Goal: Transaction & Acquisition: Obtain resource

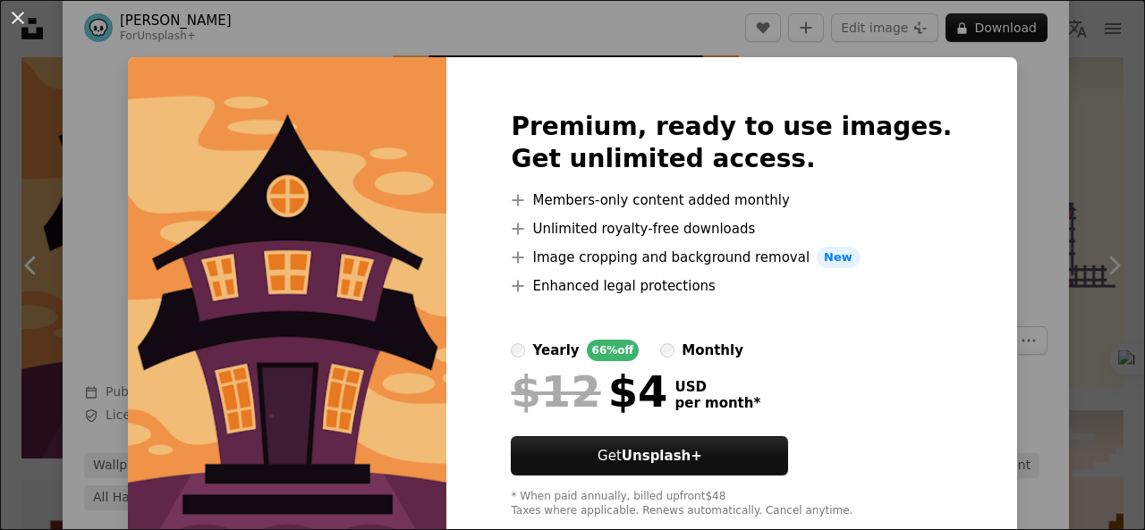
scroll to position [43, 0]
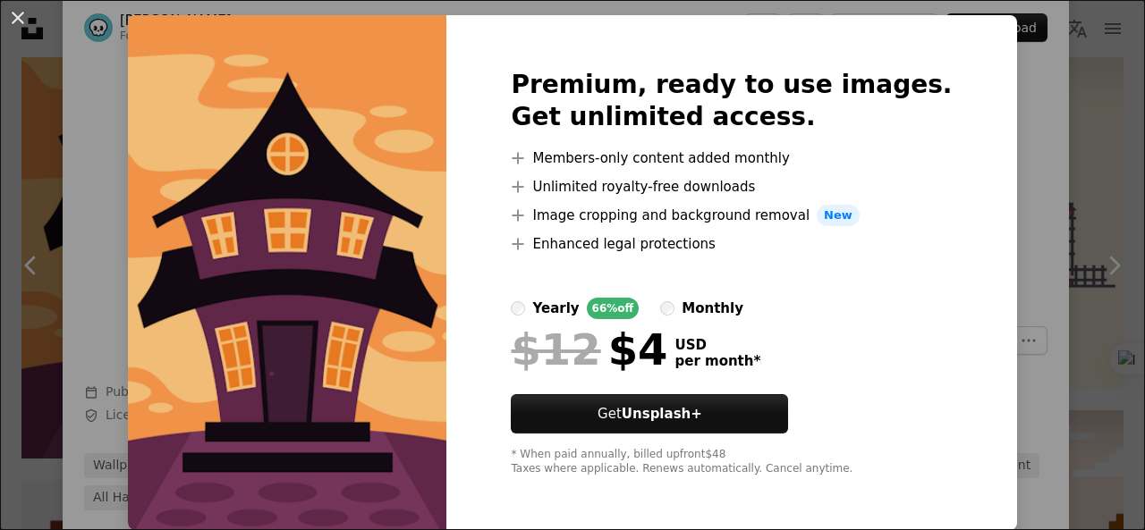
click at [1028, 339] on div "An X shape Premium, ready to use images. Get unlimited access. A plus sign Memb…" at bounding box center [572, 265] width 1145 height 530
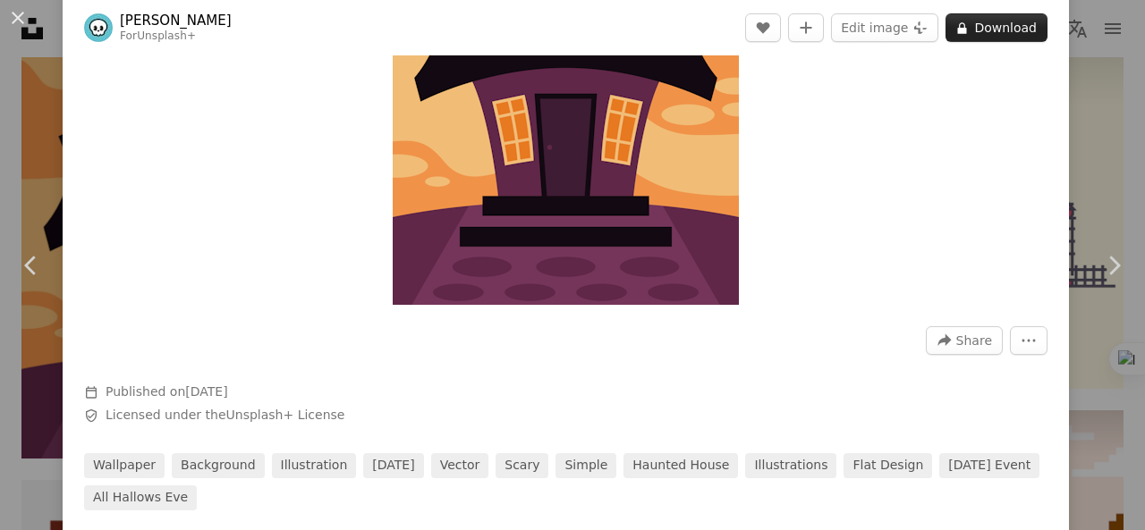
click at [972, 40] on button "A lock Download" at bounding box center [996, 27] width 102 height 29
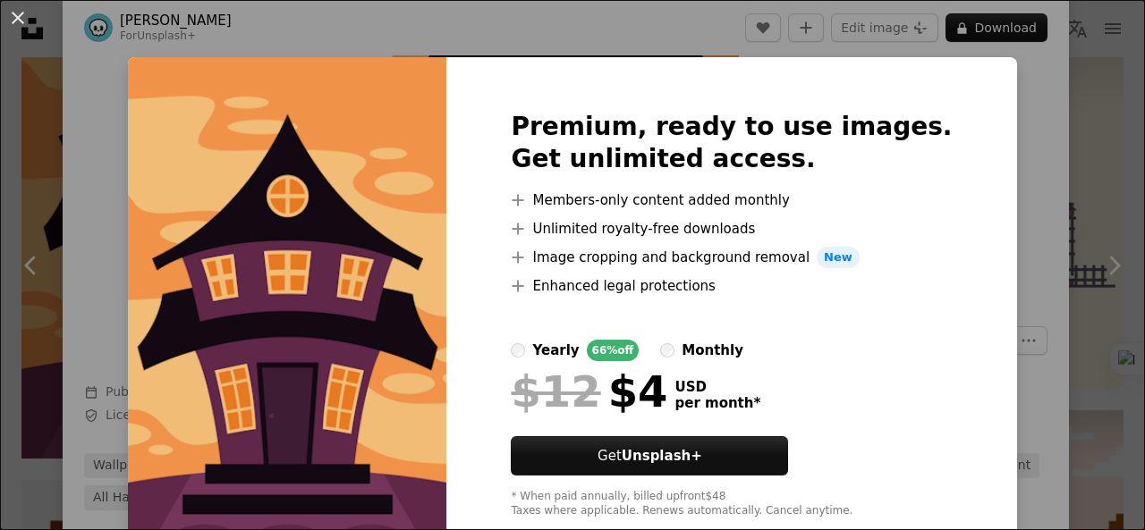
click at [982, 140] on div "An X shape Premium, ready to use images. Get unlimited access. A plus sign Memb…" at bounding box center [572, 265] width 1145 height 530
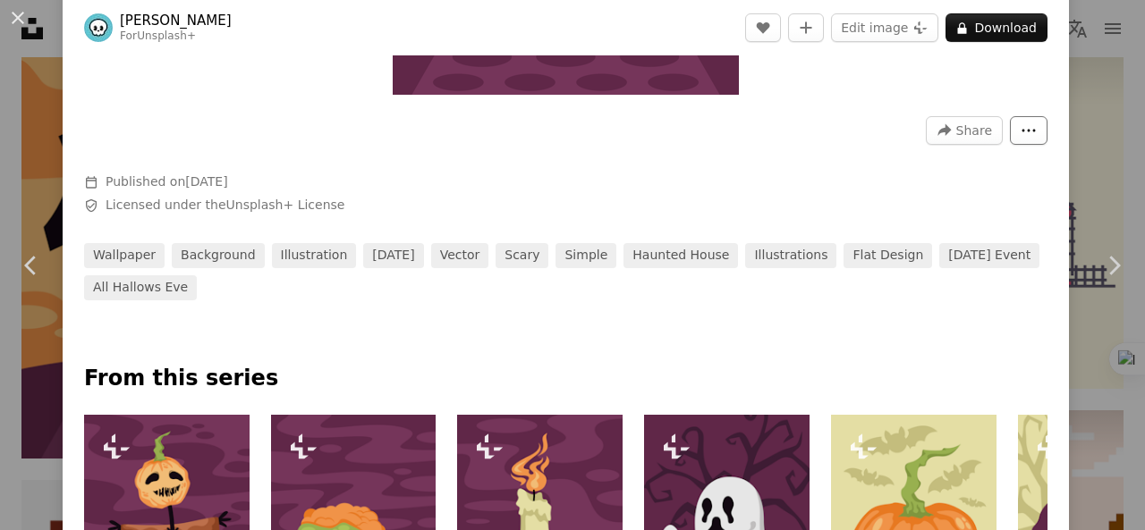
scroll to position [504, 0]
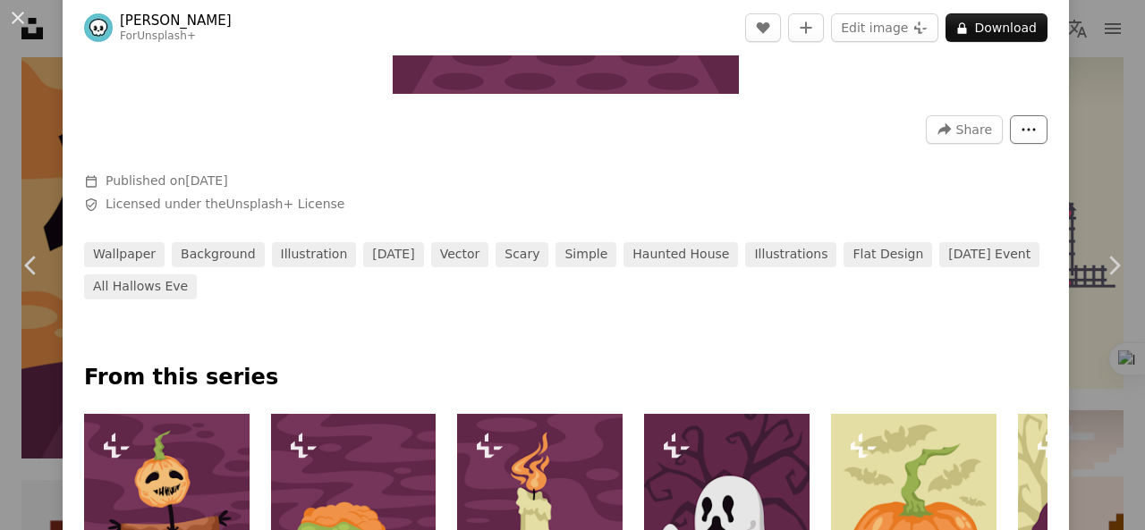
click at [1010, 123] on button "More Actions" at bounding box center [1029, 129] width 38 height 29
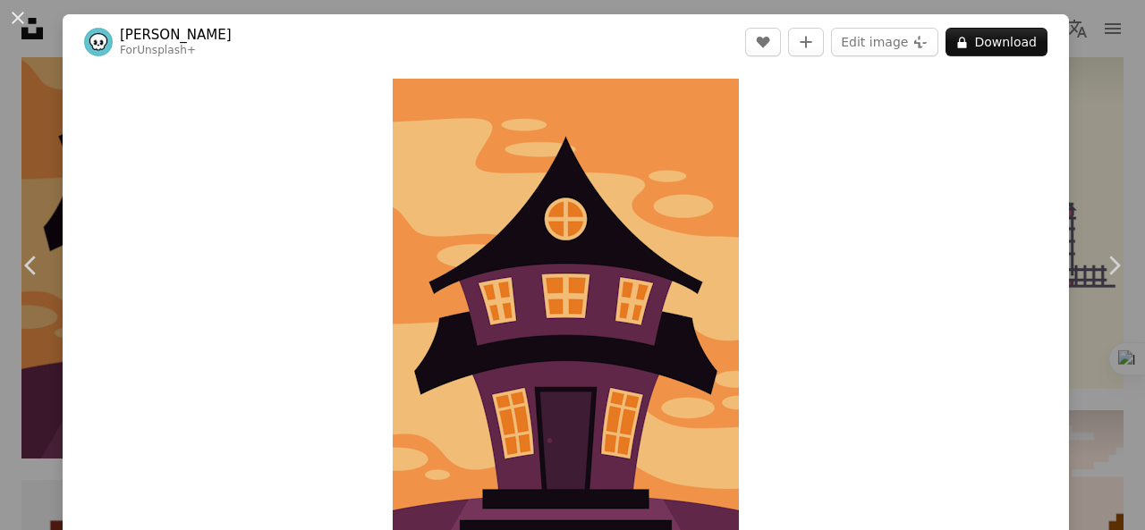
scroll to position [0, 0]
click at [867, 40] on button "Edit image Plus sign for Unsplash+" at bounding box center [884, 42] width 107 height 29
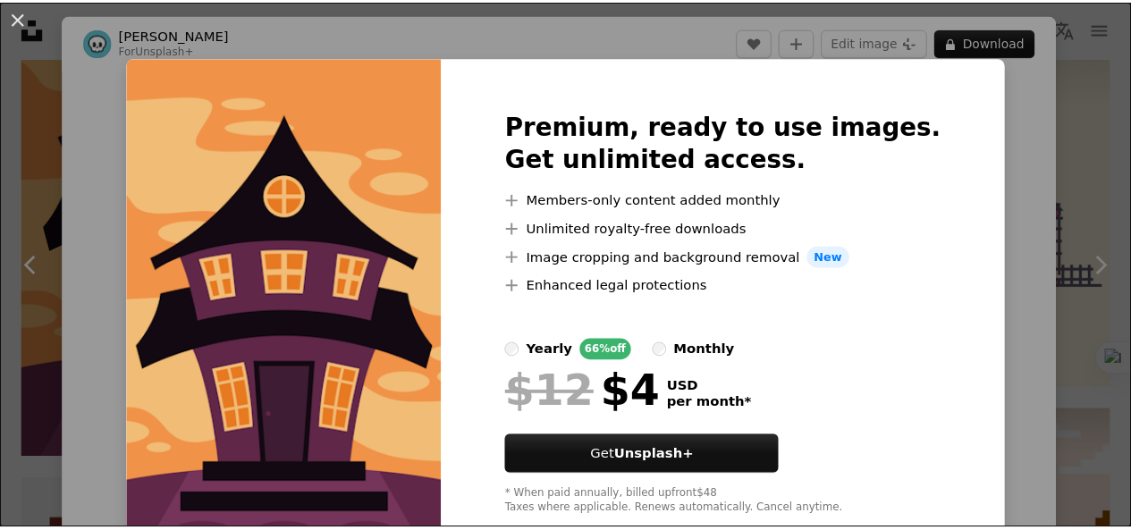
scroll to position [43, 0]
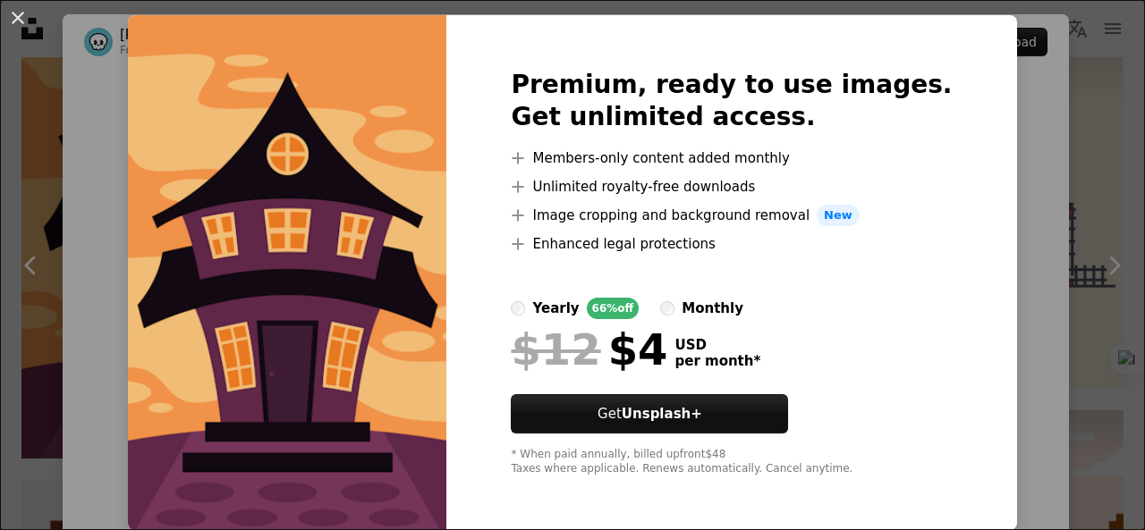
click at [964, 223] on div "An X shape Premium, ready to use images. Get unlimited access. A plus sign Memb…" at bounding box center [572, 265] width 1145 height 530
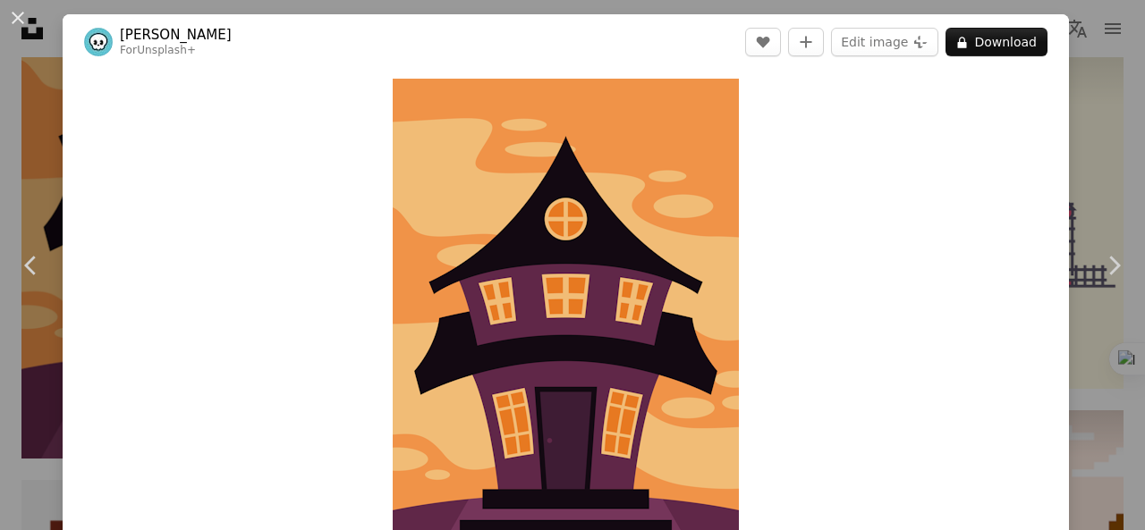
click at [1114, 94] on div "An X shape Chevron left Chevron right Imhaf Maulana For Unsplash+ A heart A plu…" at bounding box center [572, 265] width 1145 height 530
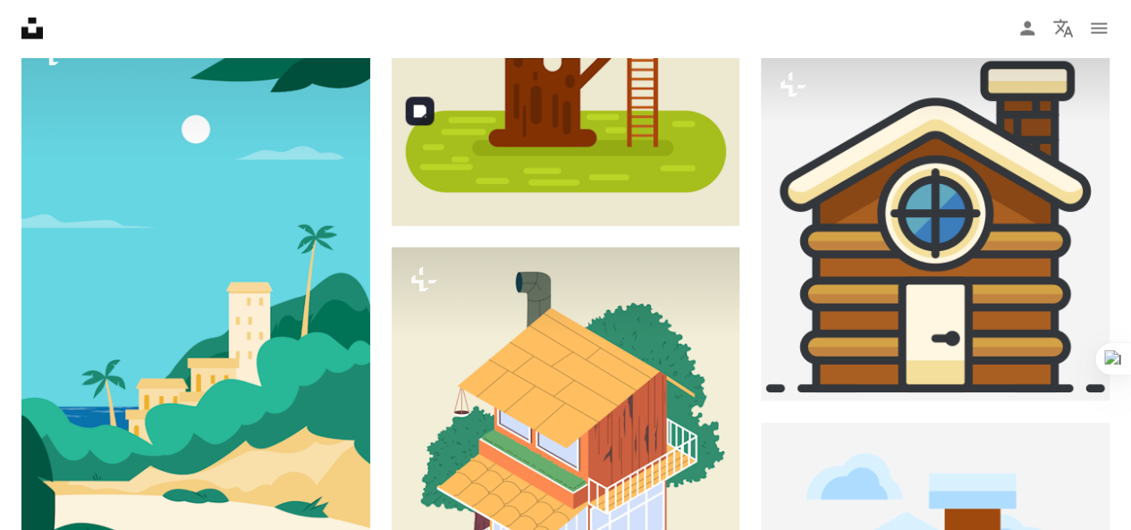
scroll to position [2137, 0]
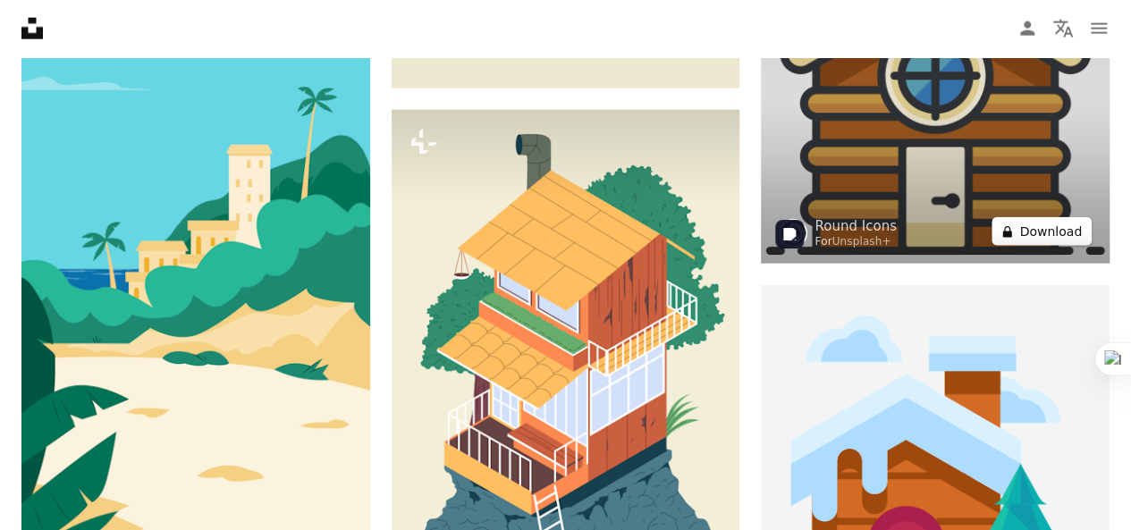
click at [1024, 232] on button "A lock Download" at bounding box center [1042, 231] width 100 height 29
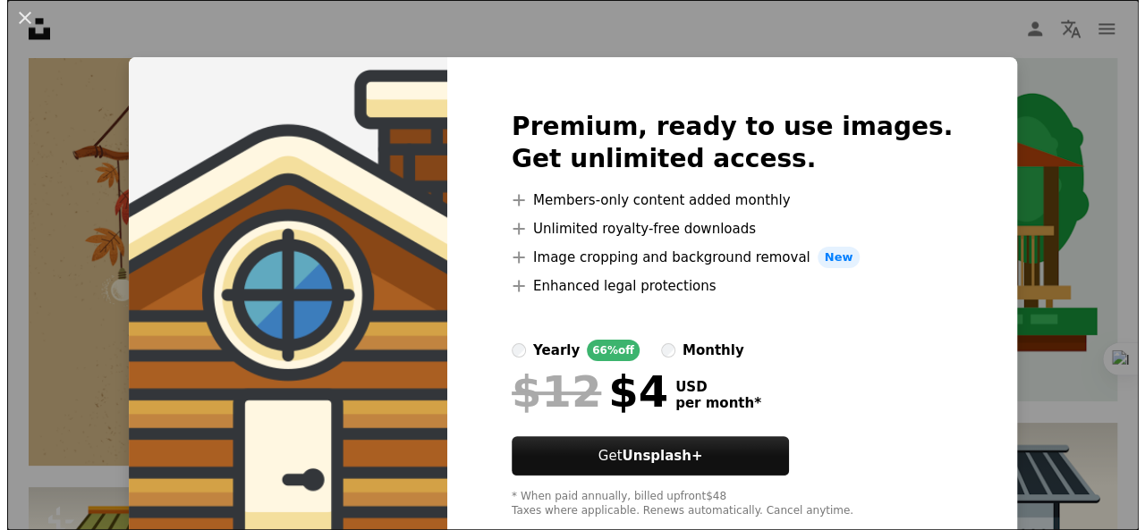
scroll to position [1041, 0]
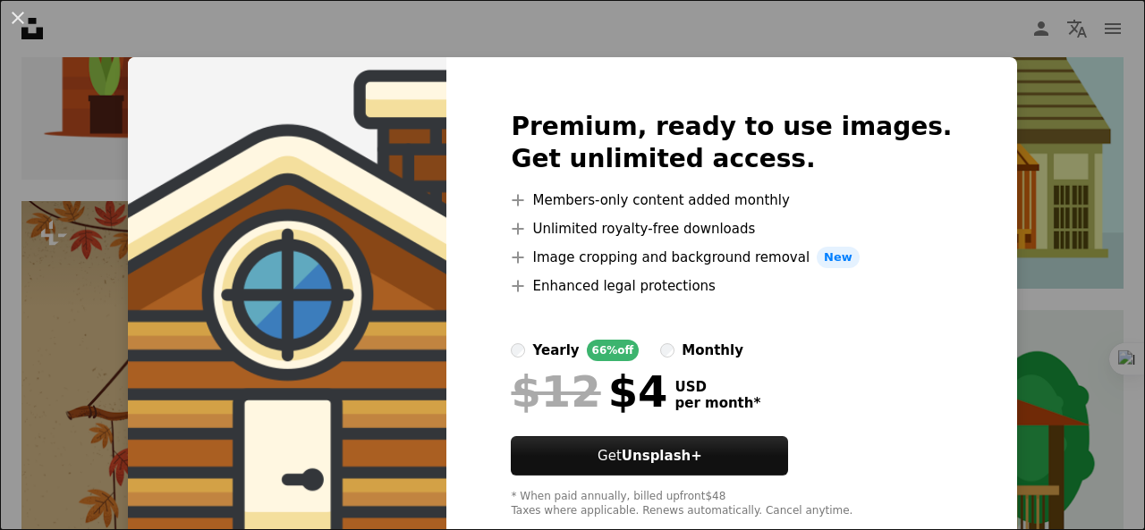
click at [1028, 82] on div "An X shape Premium, ready to use images. Get unlimited access. A plus sign Memb…" at bounding box center [572, 265] width 1145 height 530
